Goal: Task Accomplishment & Management: Manage account settings

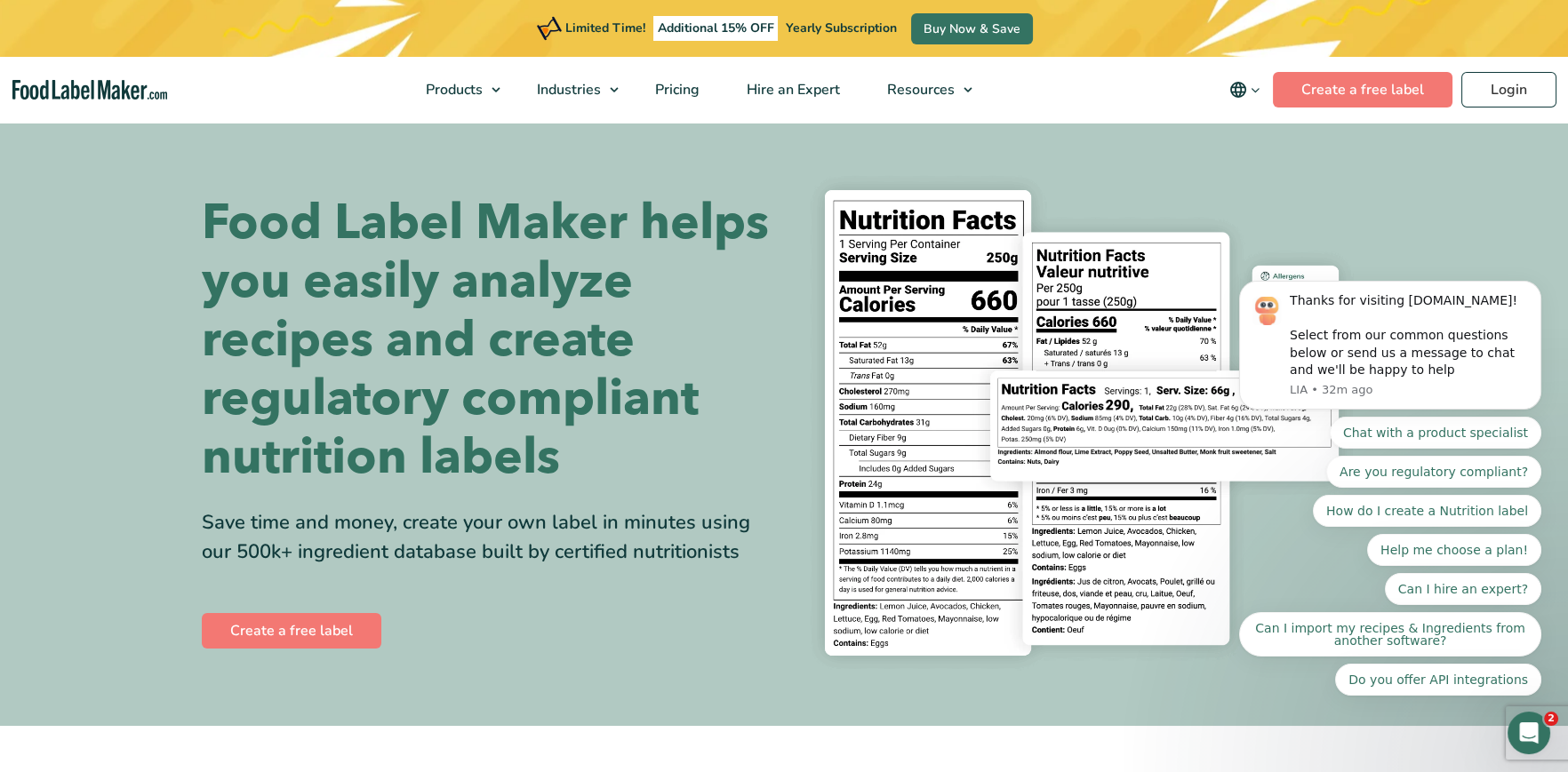
click at [1505, 85] on body "Thanks for visiting [DOMAIN_NAME]! Select from our common questions below or se…" at bounding box center [1390, 390] width 341 height 655
click at [1491, 90] on body "Thanks for visiting [DOMAIN_NAME]! Select from our common questions below or se…" at bounding box center [1390, 390] width 341 height 655
click at [1538, 288] on icon "Dismiss notification" at bounding box center [1536, 286] width 6 height 6
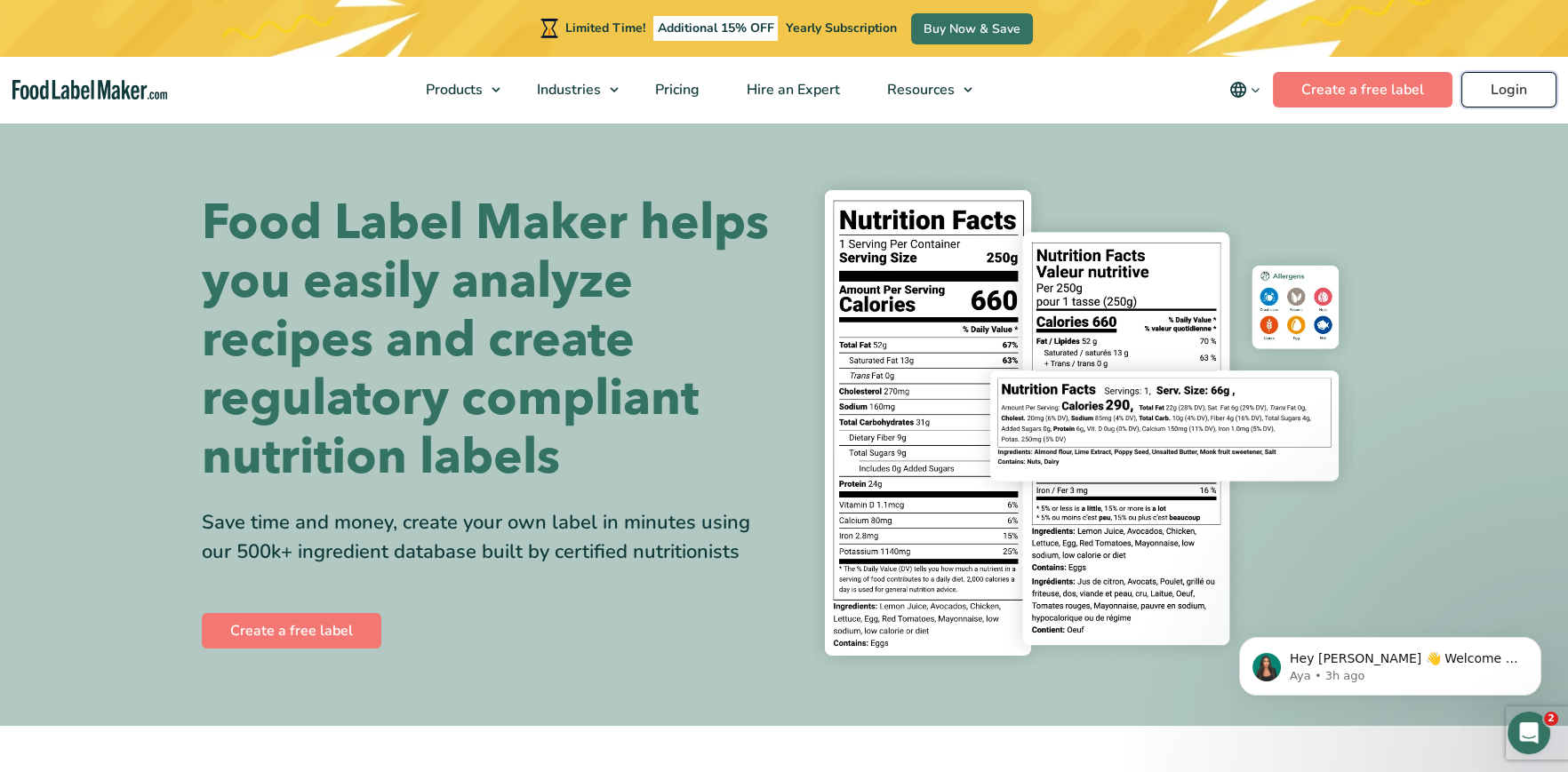
click at [1501, 88] on link "Login" at bounding box center [1509, 89] width 95 height 36
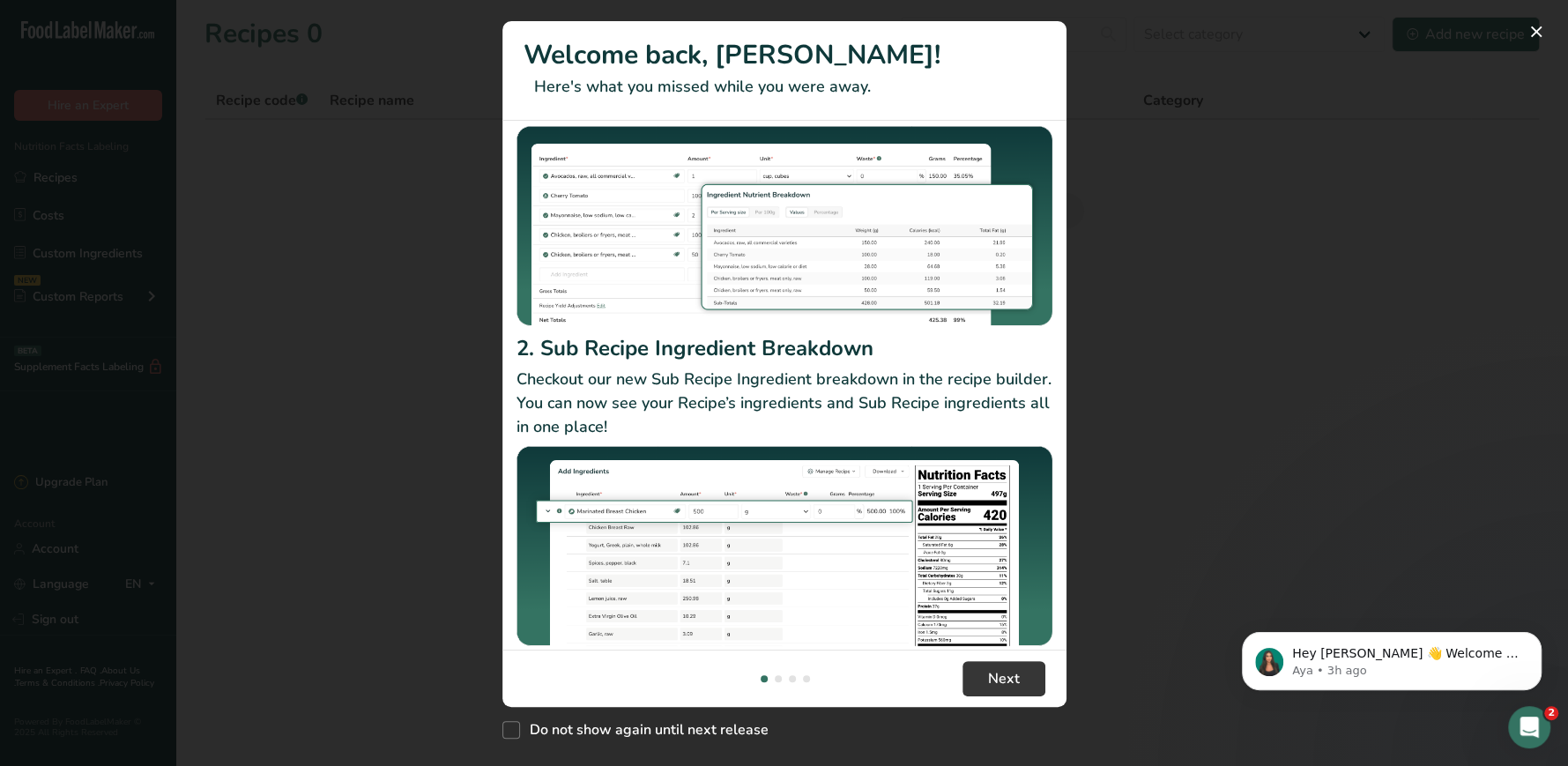
scroll to position [154, 0]
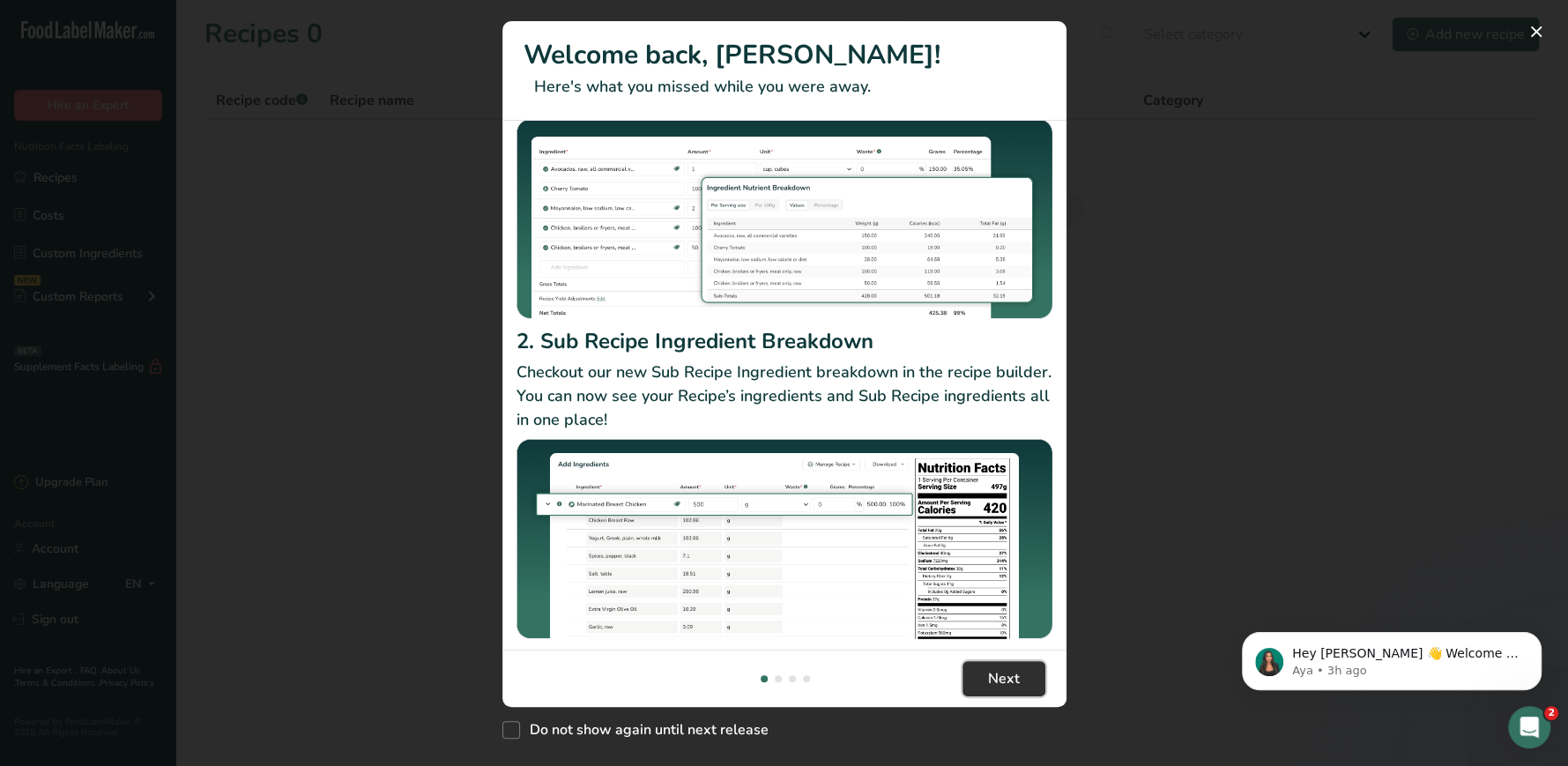
click at [1014, 683] on span "Next" at bounding box center [1003, 678] width 32 height 21
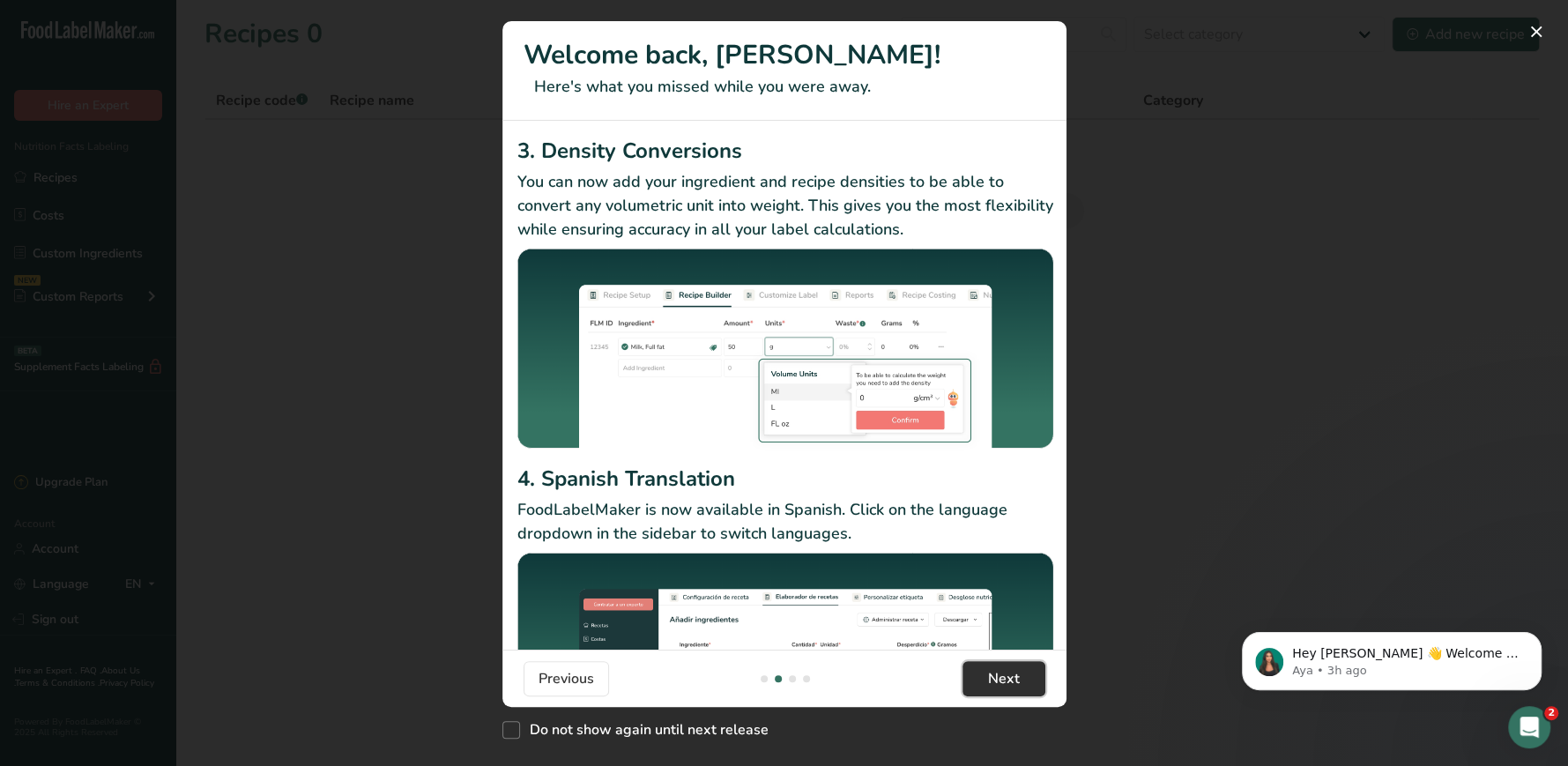
click at [1026, 685] on button "Next" at bounding box center [1003, 678] width 83 height 36
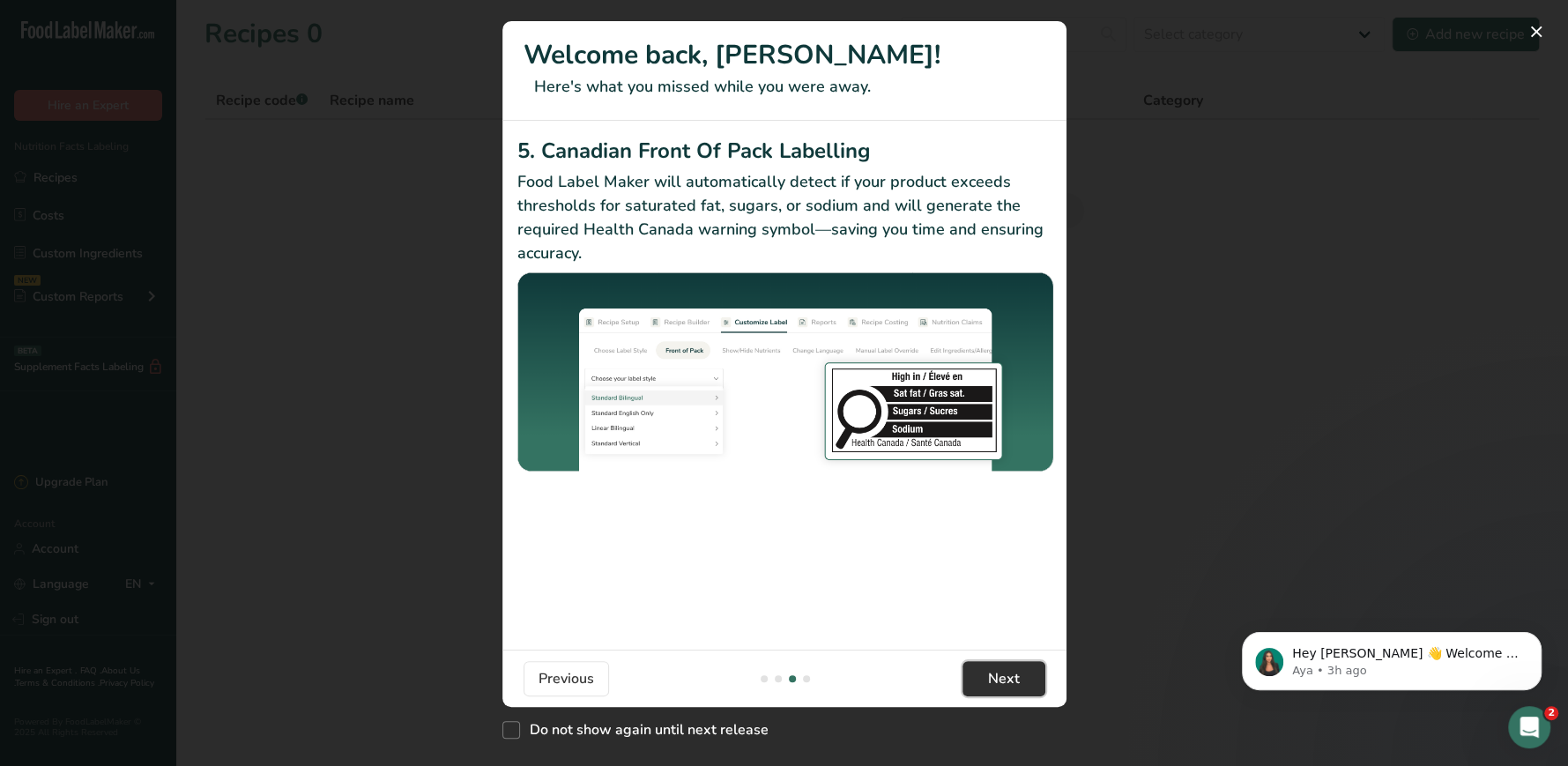
click at [1020, 682] on button "Next" at bounding box center [1003, 678] width 83 height 36
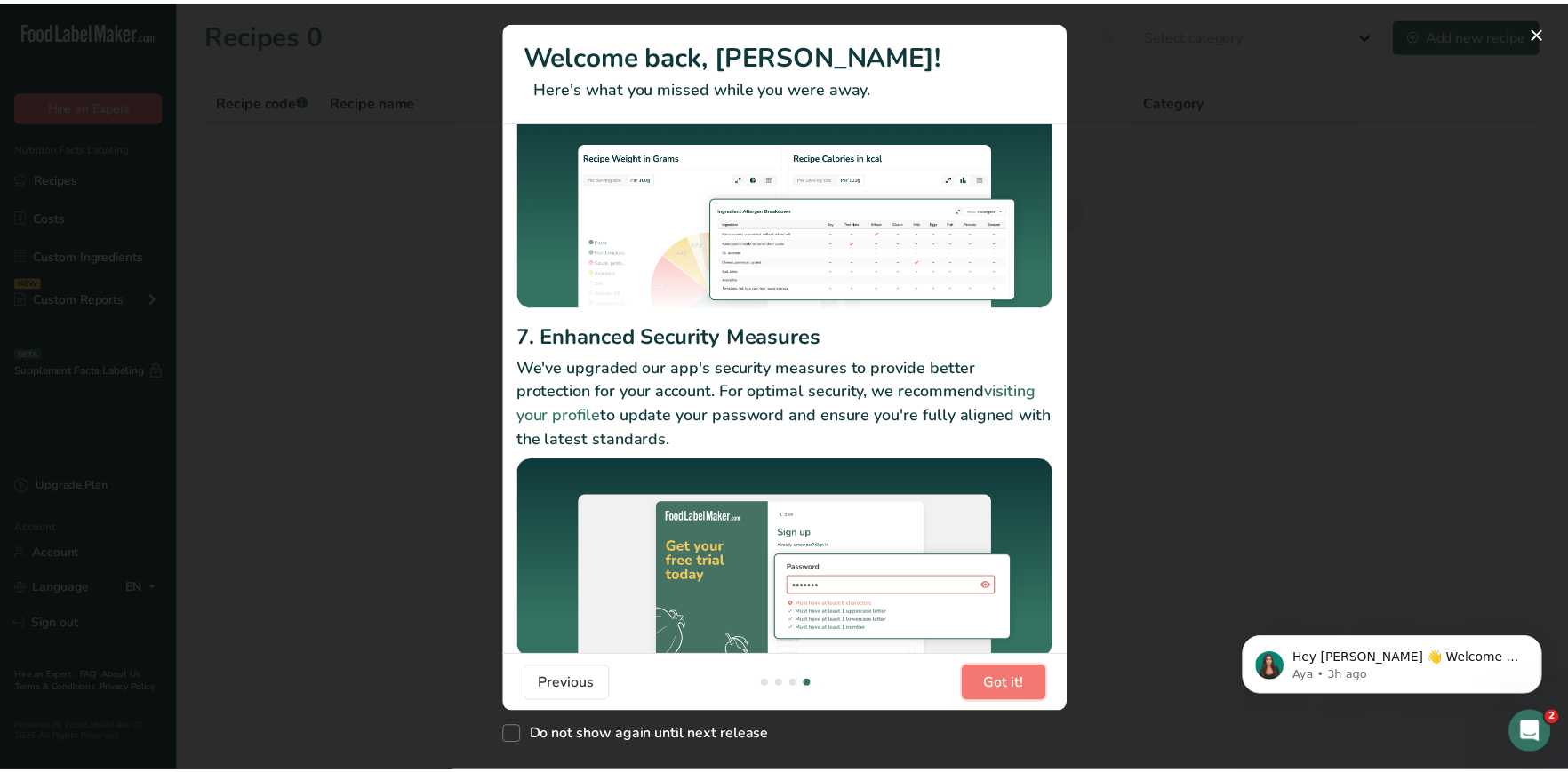
scroll to position [136, 0]
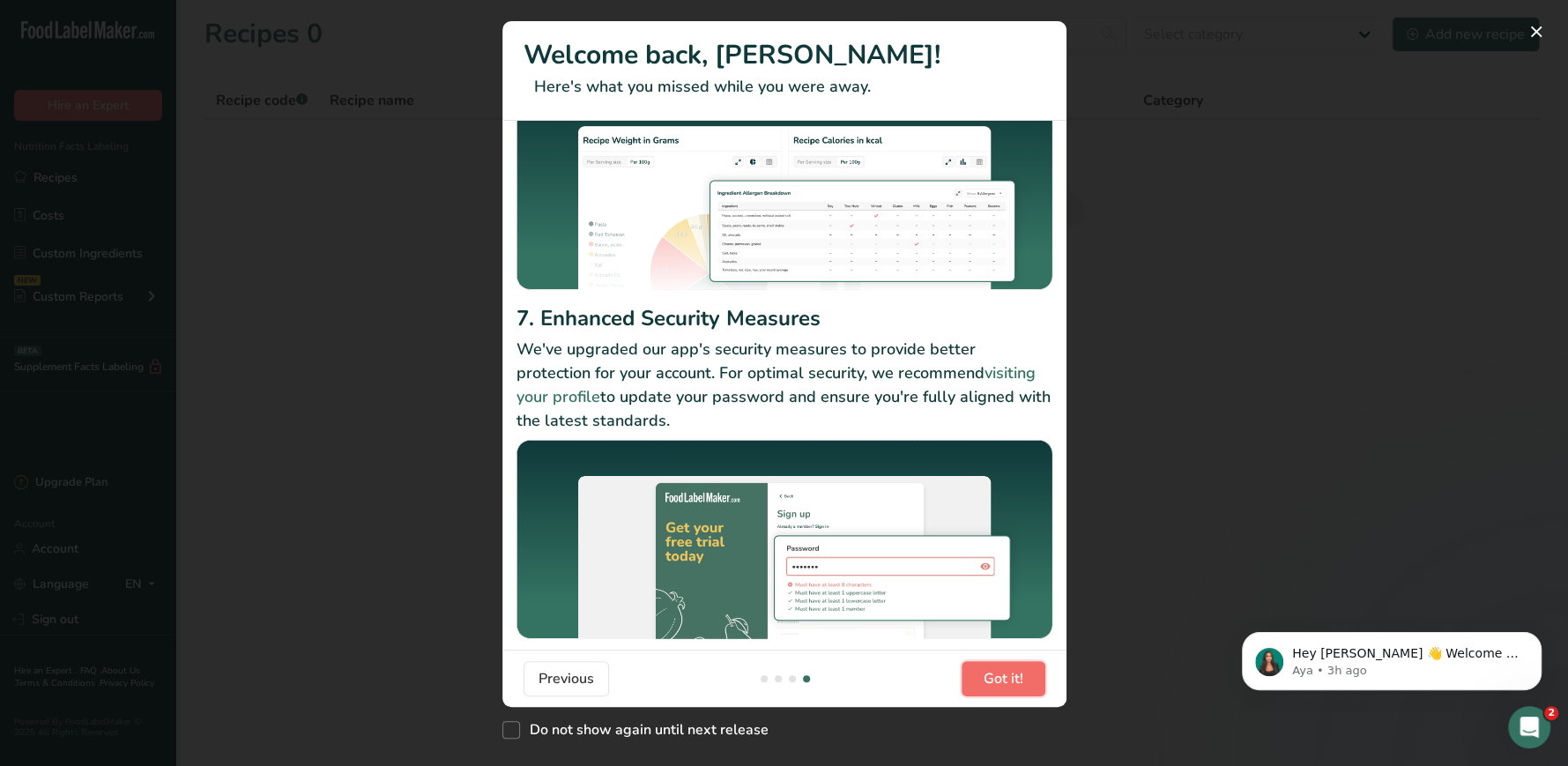
click at [993, 673] on span "Got it!" at bounding box center [1002, 678] width 39 height 21
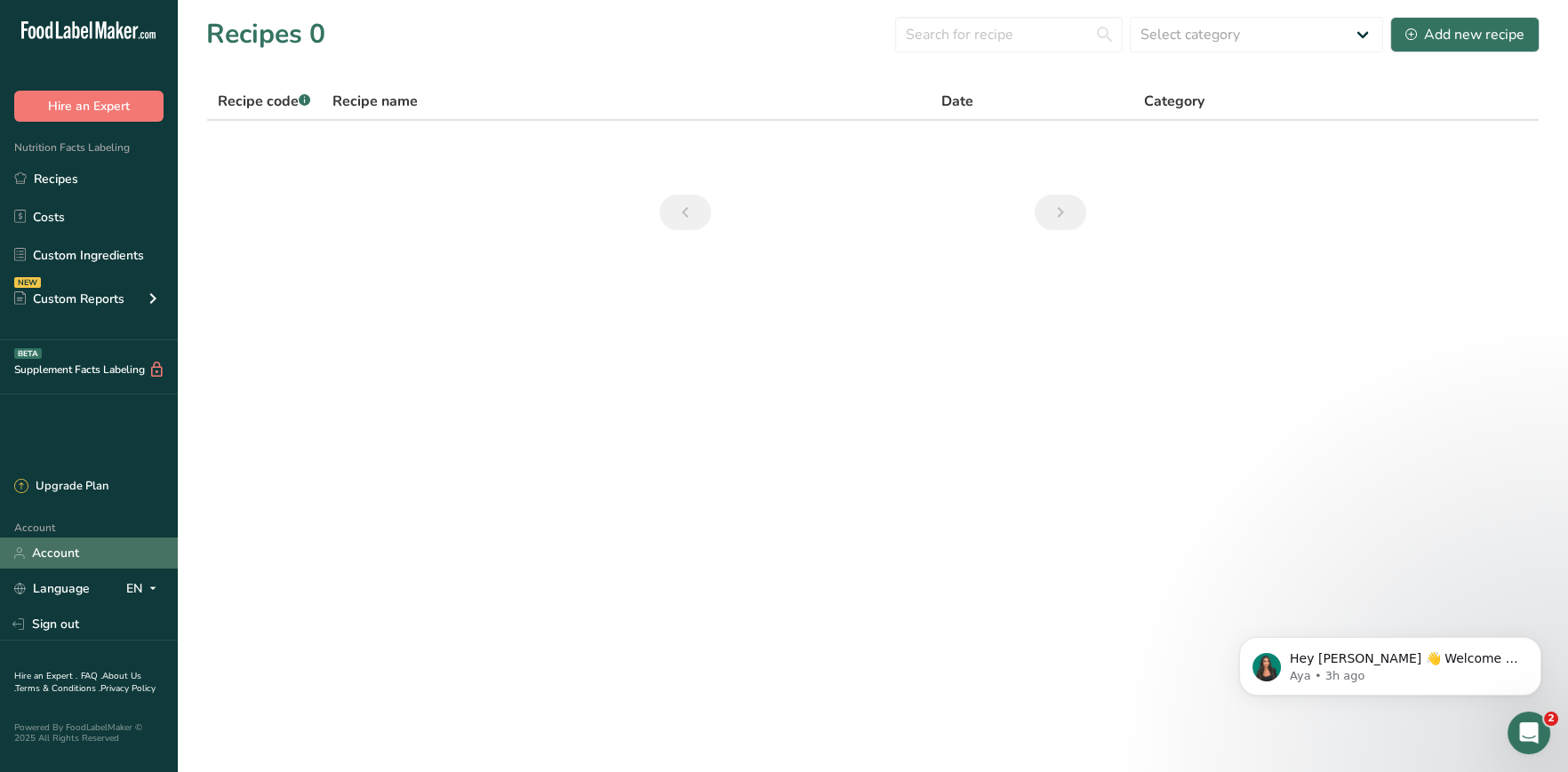
click at [53, 556] on link "Account" at bounding box center [88, 554] width 178 height 31
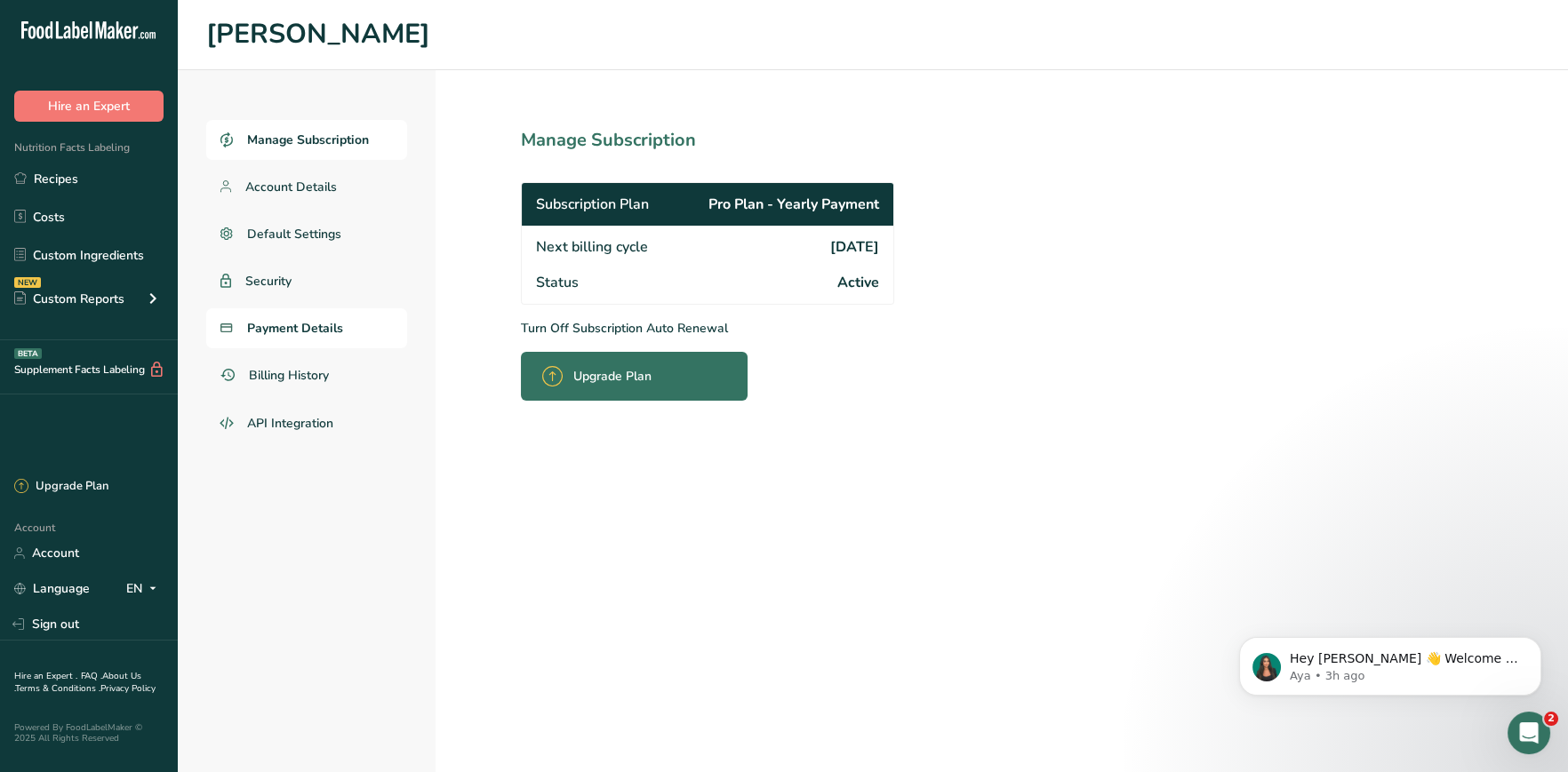
click at [268, 326] on span "Payment Details" at bounding box center [295, 328] width 96 height 18
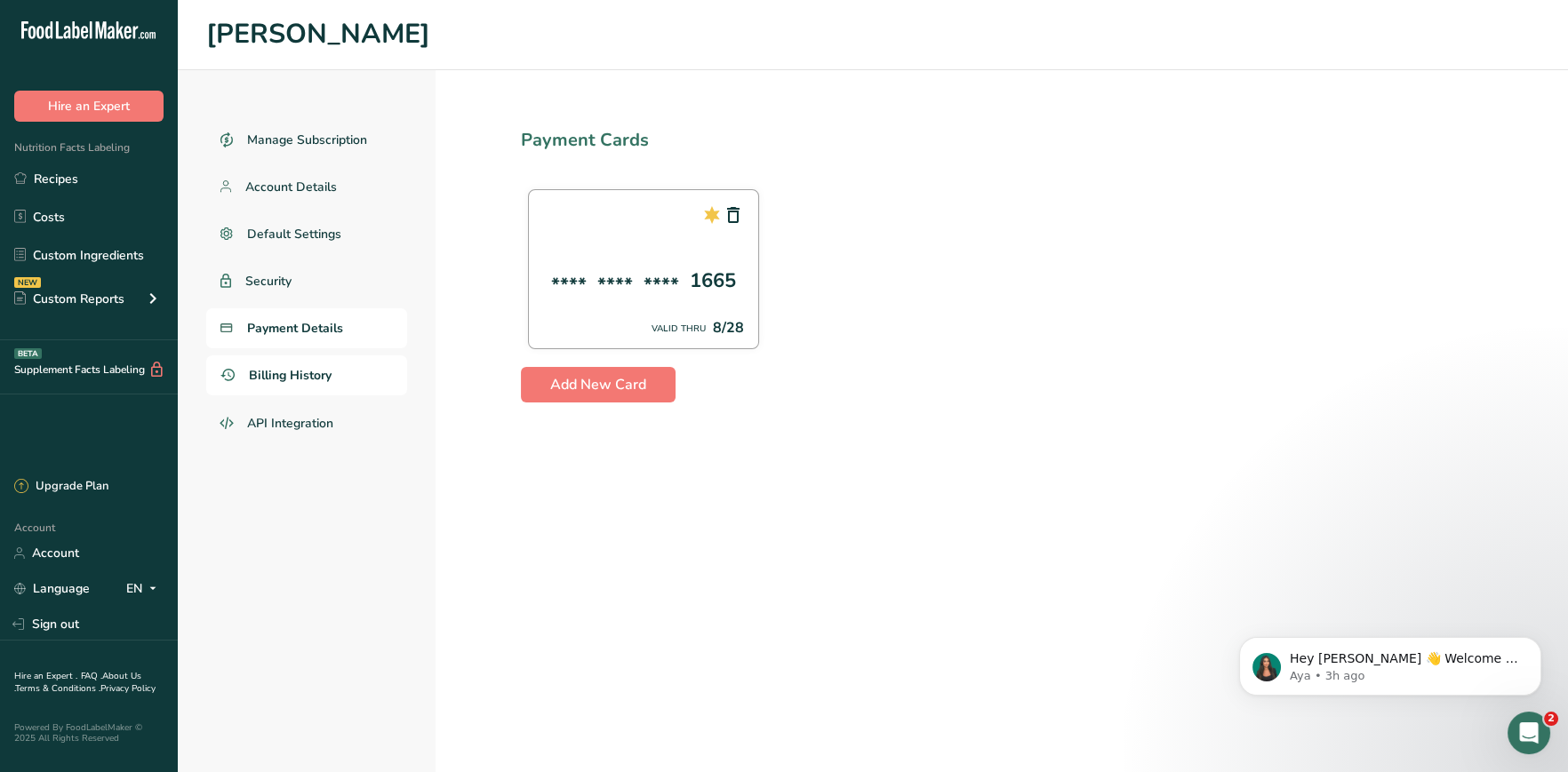
click at [276, 375] on span "Billing History" at bounding box center [290, 375] width 83 height 18
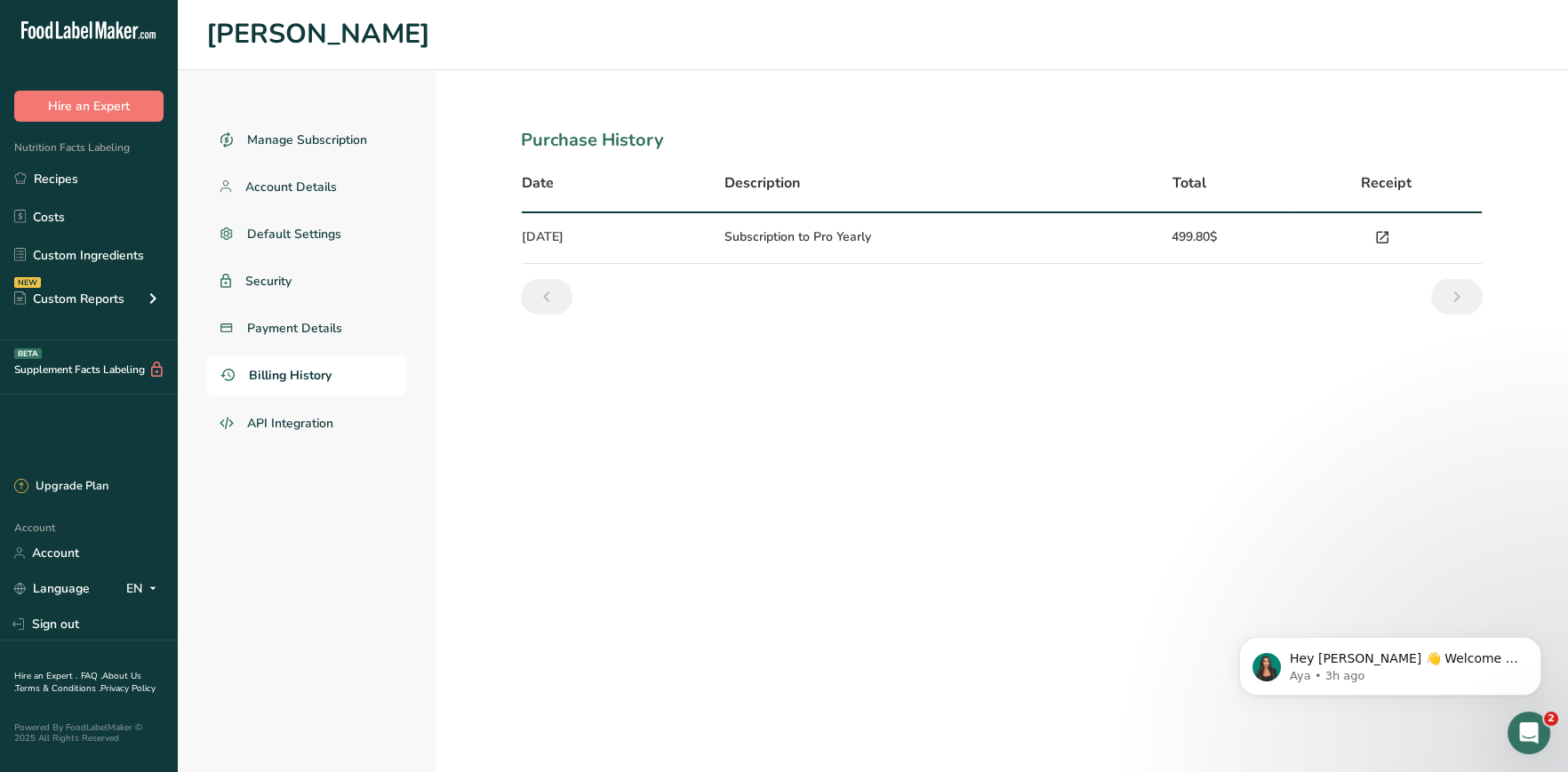
click at [1382, 232] on icon at bounding box center [1382, 238] width 16 height 25
click at [288, 184] on span "Account Details" at bounding box center [291, 187] width 92 height 18
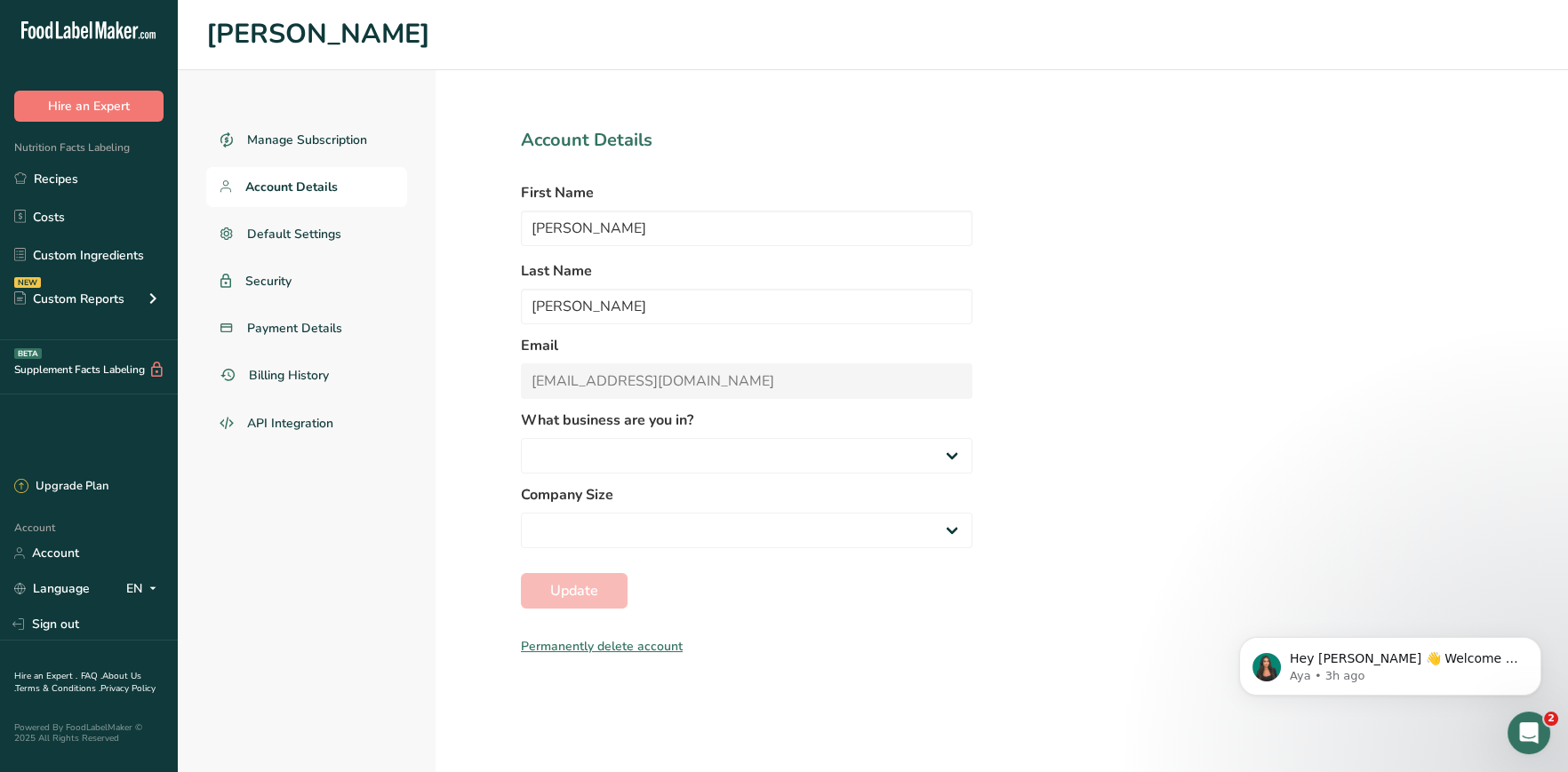
select select "8"
select select "3"
